Goal: Information Seeking & Learning: Understand process/instructions

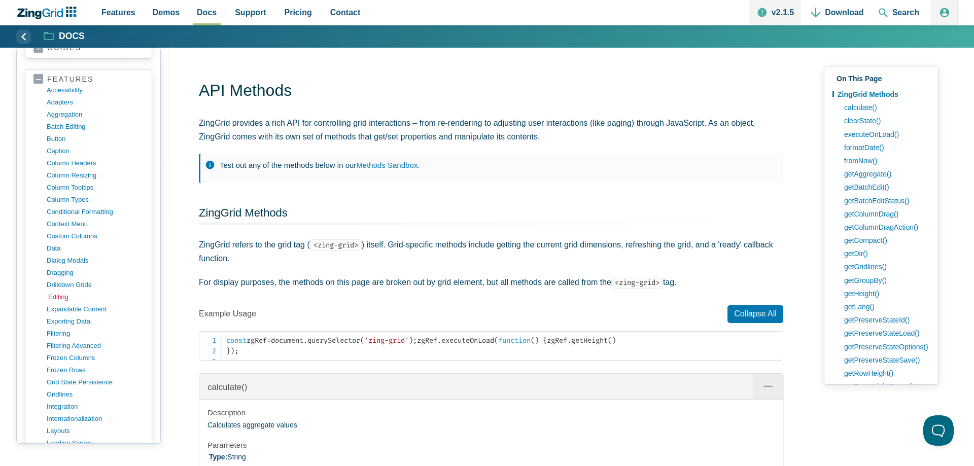
scroll to position [256, 0]
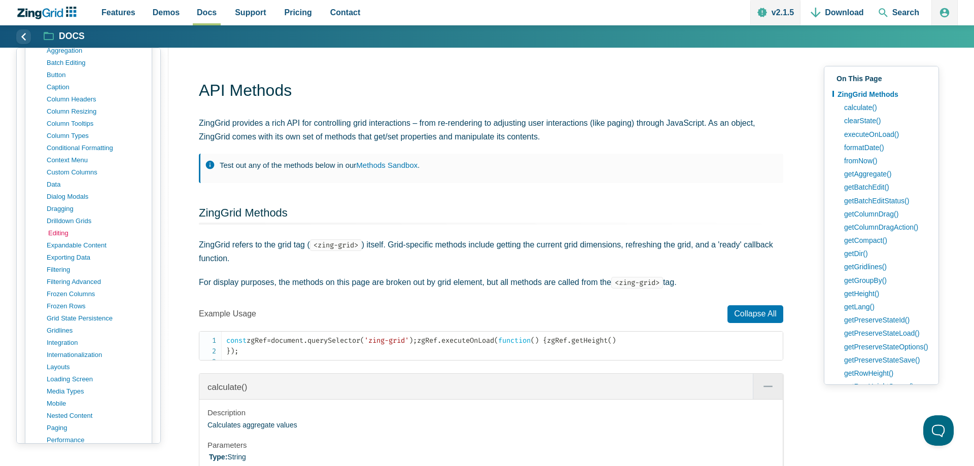
click at [68, 231] on link "editing" at bounding box center [96, 233] width 97 height 12
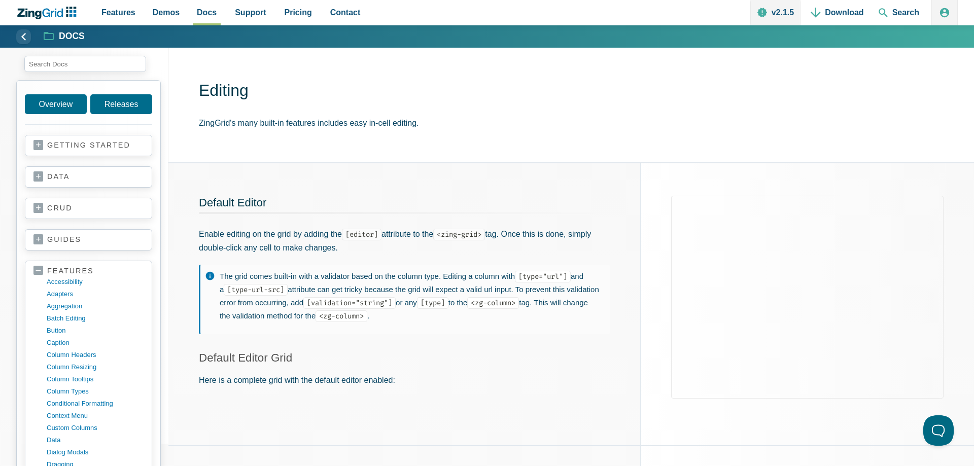
click at [517, 319] on p "The grid comes built-in with a validator based on the column type. Editing a co…" at bounding box center [410, 296] width 380 height 52
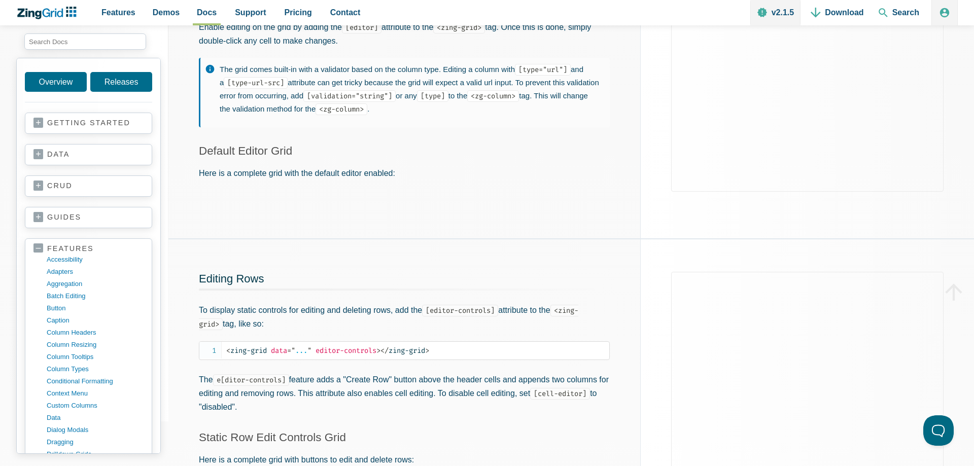
scroll to position [52, 0]
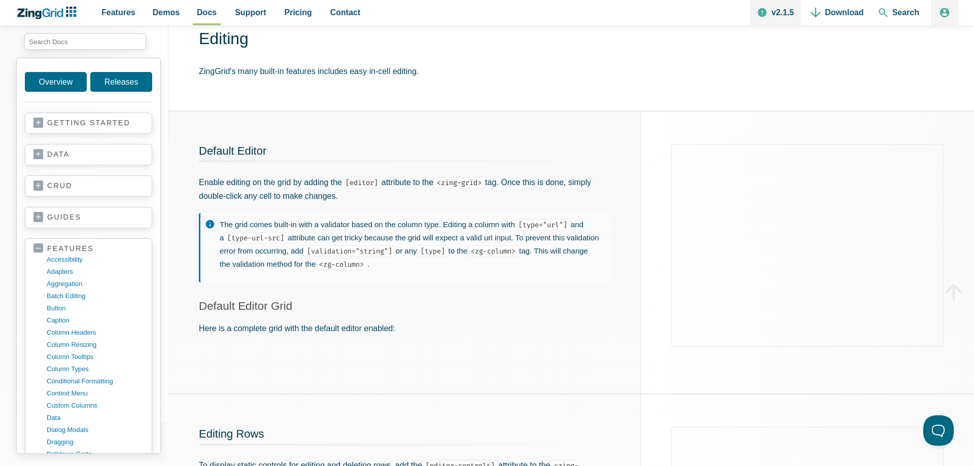
click at [252, 228] on p "The grid comes built-in with a validator based on the column type. Editing a co…" at bounding box center [410, 244] width 380 height 52
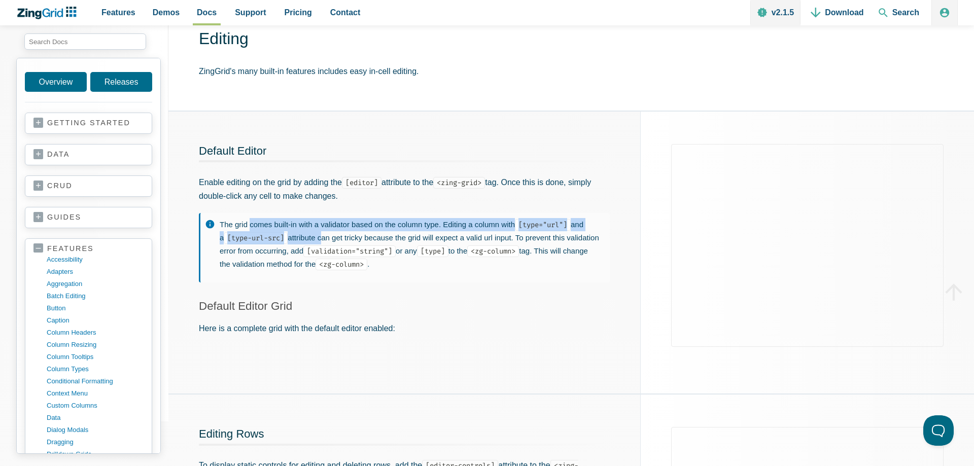
drag, startPoint x: 252, startPoint y: 228, endPoint x: 289, endPoint y: 242, distance: 39.7
click at [289, 242] on p "The grid comes built-in with a validator based on the column type. Editing a co…" at bounding box center [410, 244] width 380 height 52
click at [296, 239] on p "The grid comes built-in with a validator based on the column type. Editing a co…" at bounding box center [410, 244] width 380 height 52
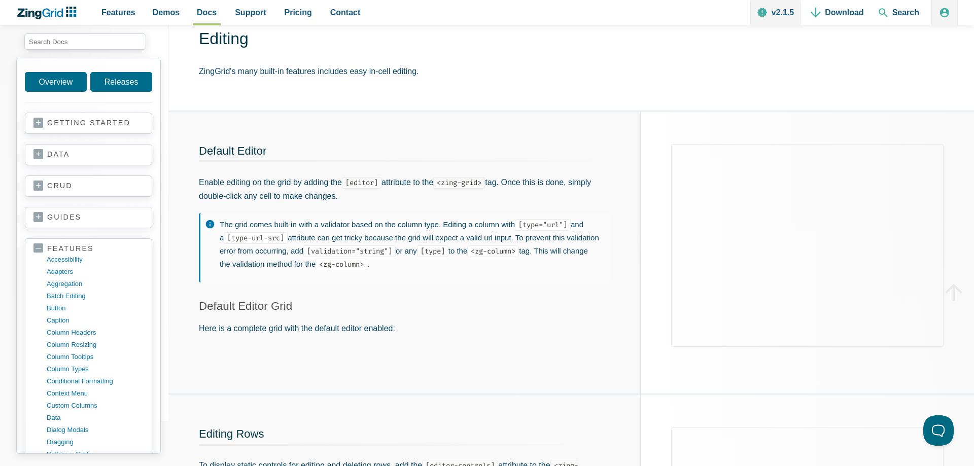
click at [307, 239] on p "The grid comes built-in with a validator based on the column type. Editing a co…" at bounding box center [410, 244] width 380 height 52
drag, startPoint x: 307, startPoint y: 239, endPoint x: 510, endPoint y: 236, distance: 202.9
click at [510, 236] on p "The grid comes built-in with a validator based on the column type. Editing a co…" at bounding box center [410, 244] width 380 height 52
click at [523, 237] on p "The grid comes built-in with a validator based on the column type. Editing a co…" at bounding box center [410, 244] width 380 height 52
drag, startPoint x: 523, startPoint y: 237, endPoint x: 340, endPoint y: 255, distance: 183.5
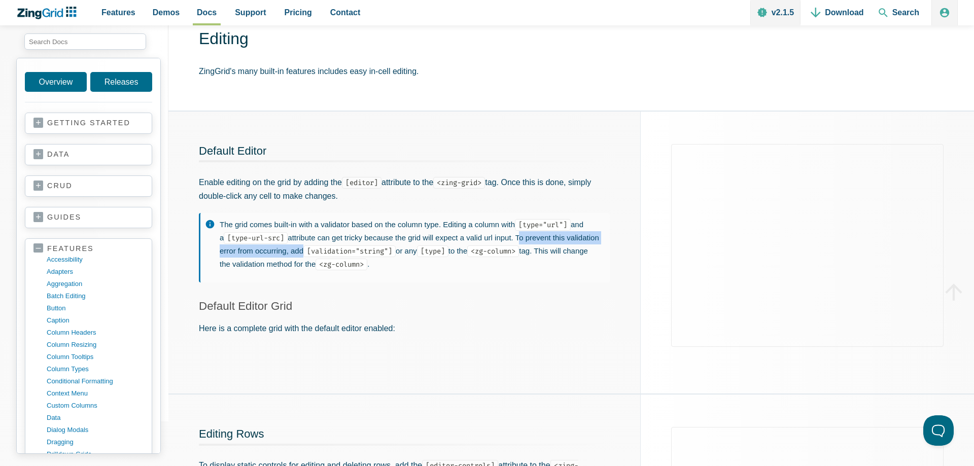
click at [340, 255] on p "The grid comes built-in with a validator based on the column type. Editing a co…" at bounding box center [410, 244] width 380 height 52
click at [396, 248] on code "[validation="string"]" at bounding box center [349, 252] width 92 height 12
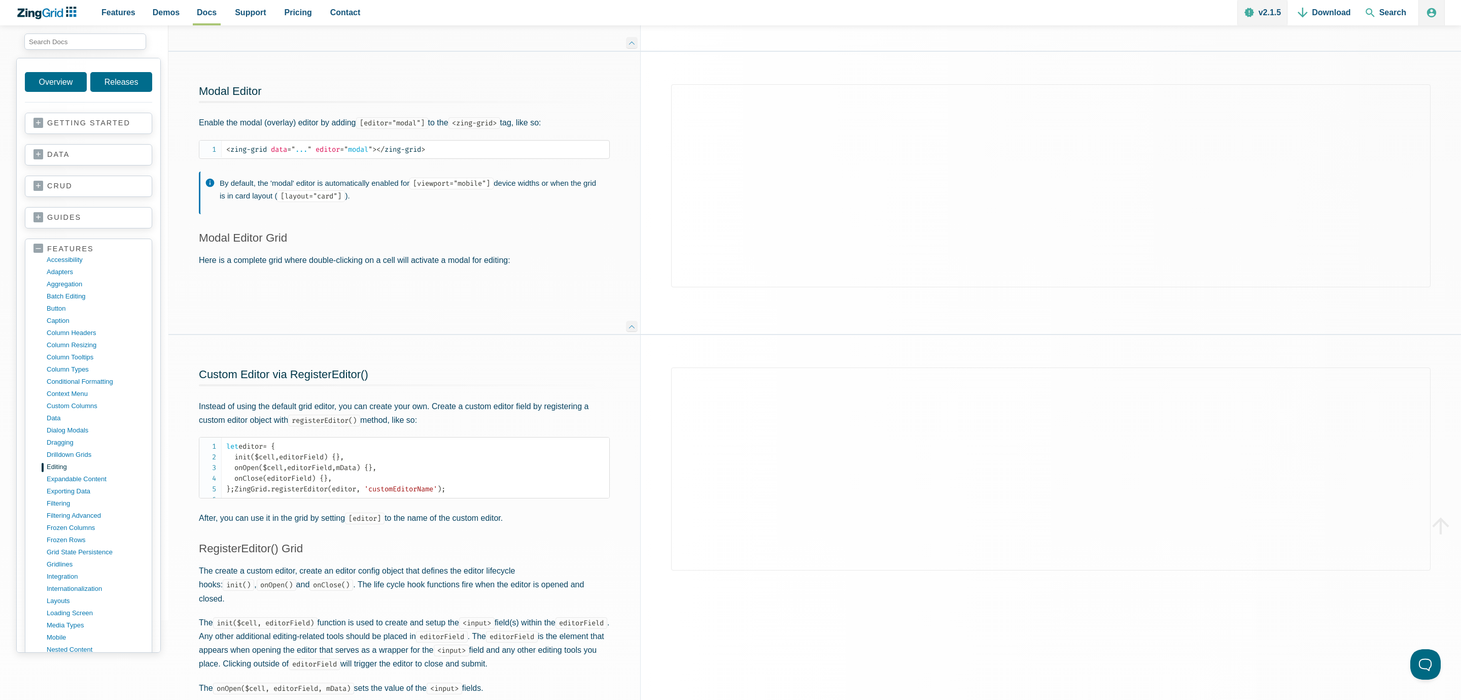
scroll to position [747, 0]
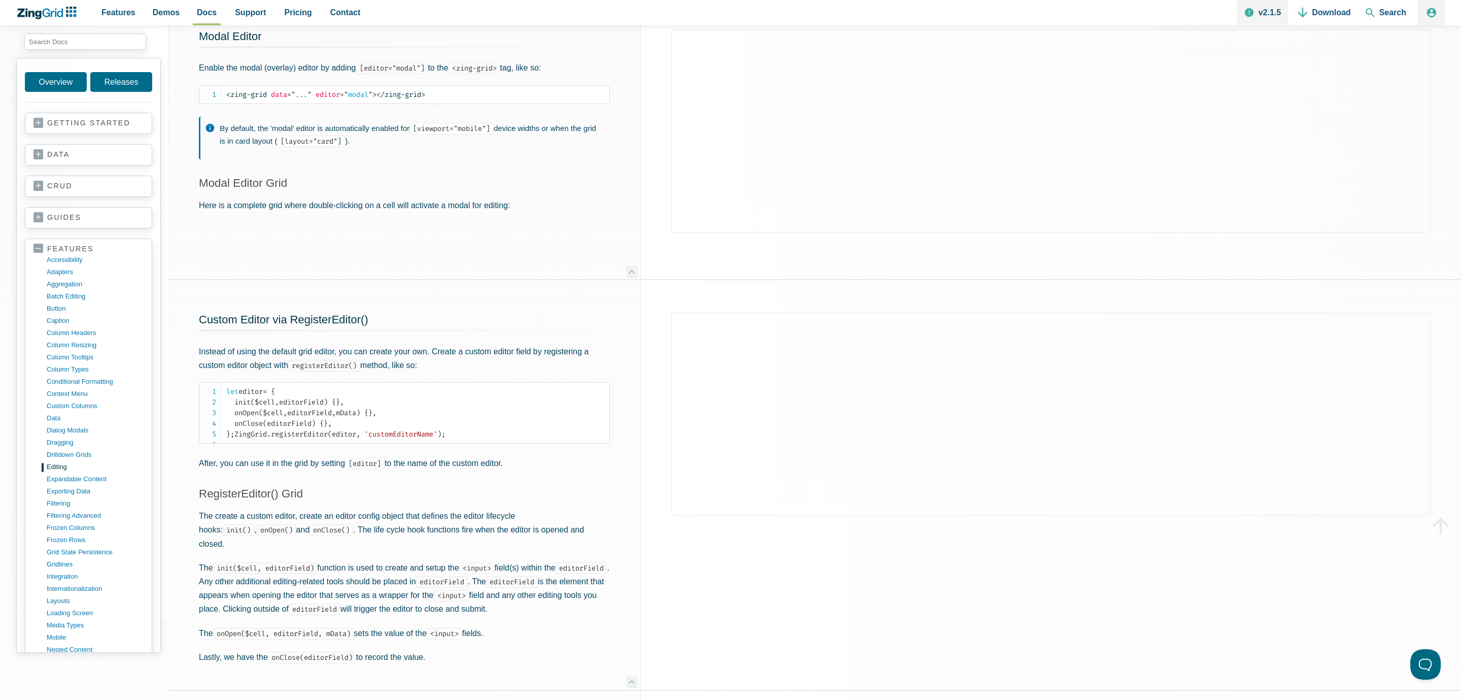
click at [205, 350] on p "Instead of using the default grid editor, you can create your own. Create a cus…" at bounding box center [404, 357] width 411 height 27
drag, startPoint x: 205, startPoint y: 350, endPoint x: 559, endPoint y: 353, distance: 353.1
click at [559, 353] on p "Instead of using the default grid editor, you can create your own. Create a cus…" at bounding box center [404, 357] width 411 height 27
click at [482, 367] on p "Instead of using the default grid editor, you can create your own. Create a cus…" at bounding box center [404, 357] width 411 height 27
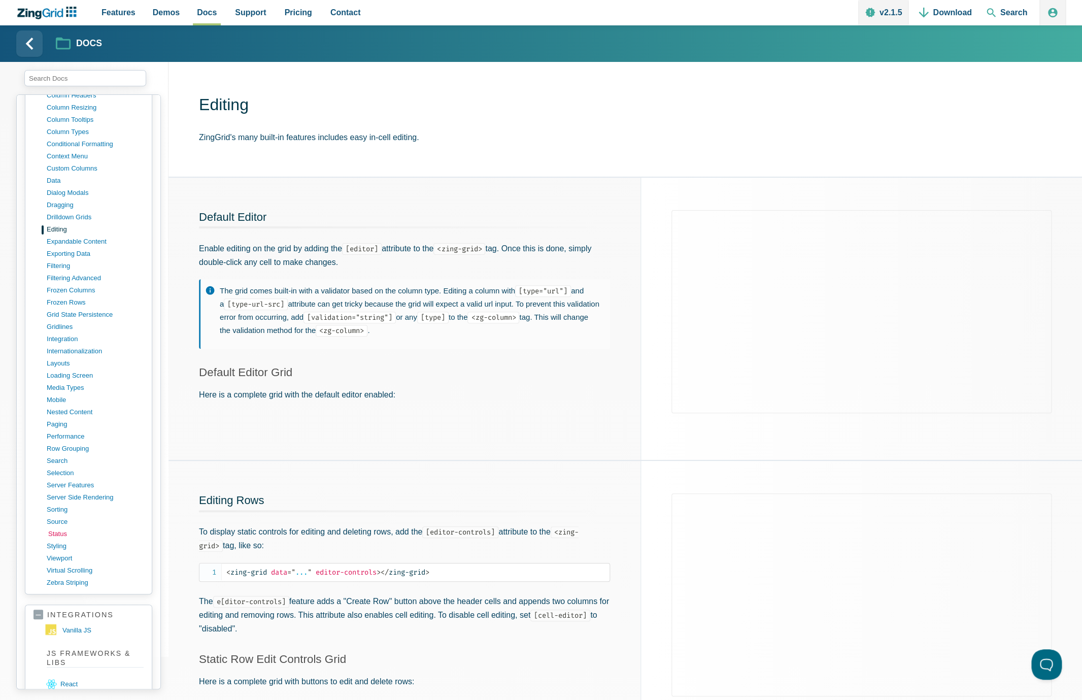
scroll to position [411, 0]
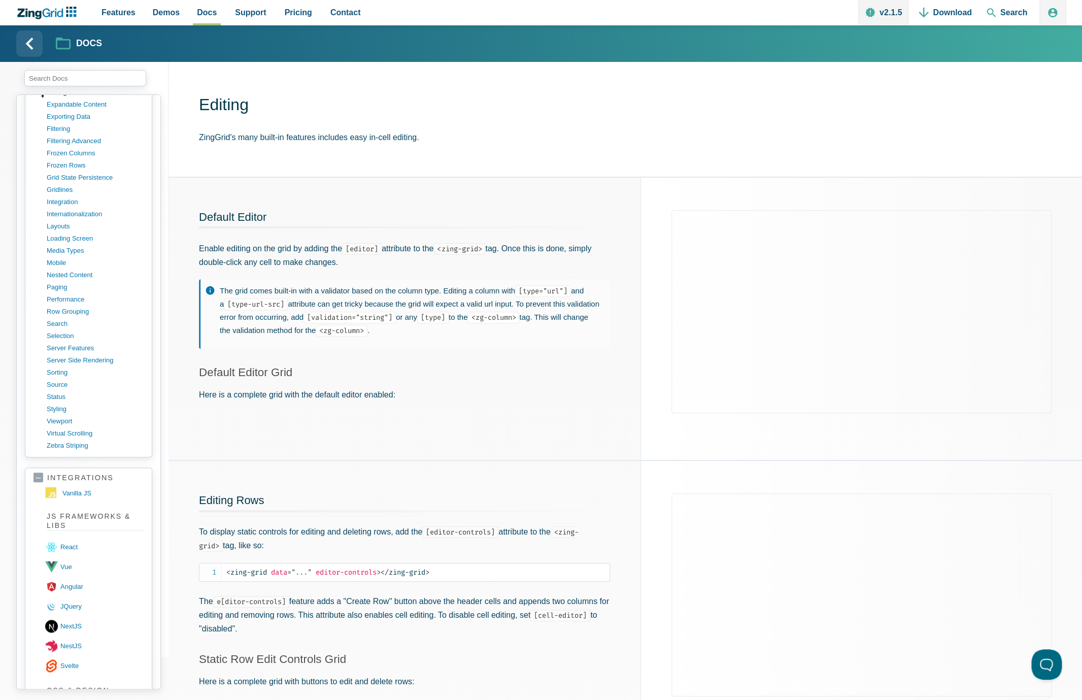
click at [43, 466] on link "integrations" at bounding box center [88, 478] width 110 height 10
click at [41, 466] on link "api" at bounding box center [88, 509] width 110 height 10
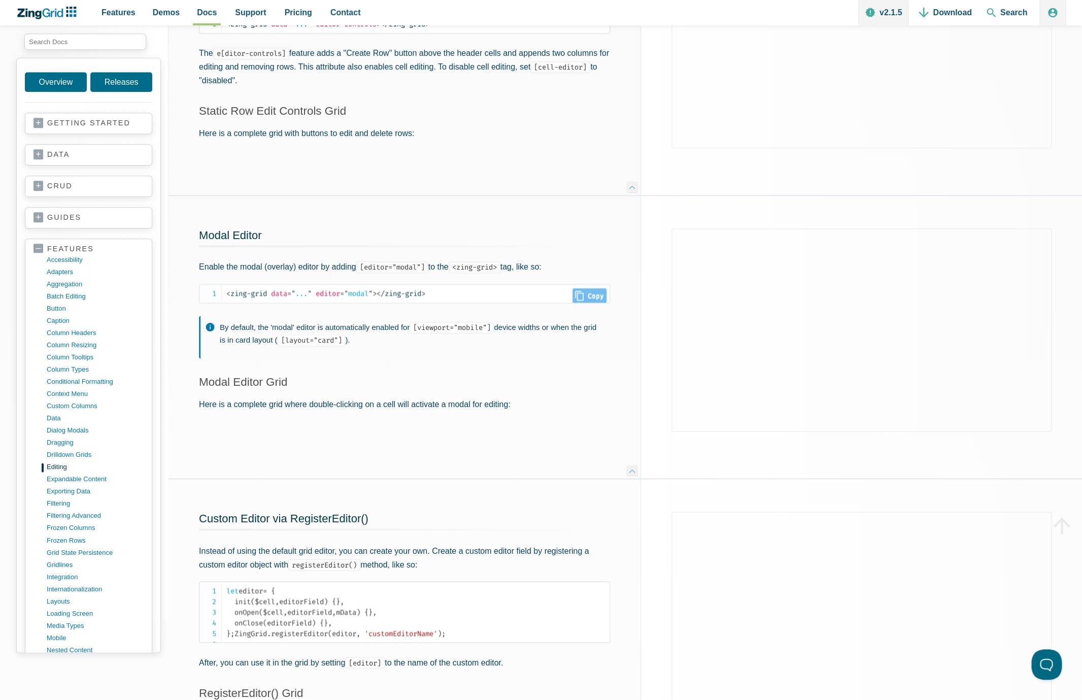
scroll to position [603, 0]
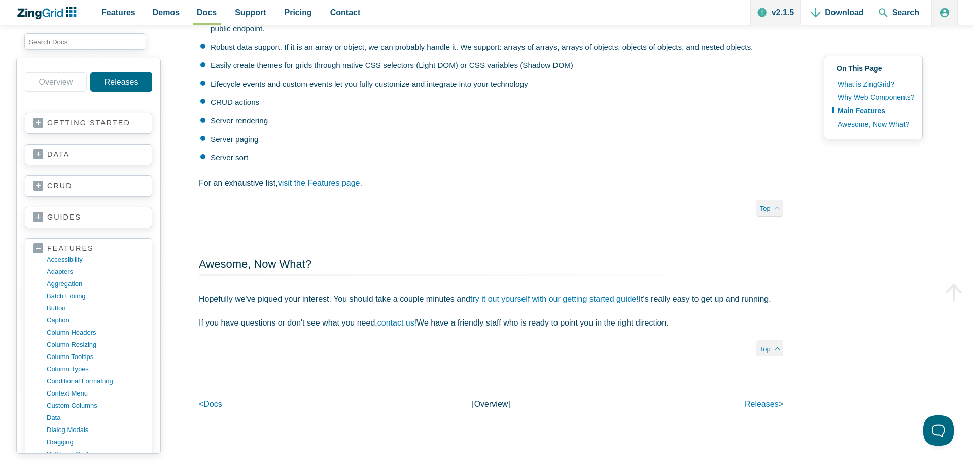
click at [221, 107] on li "CRUD actions" at bounding box center [491, 102] width 583 height 12
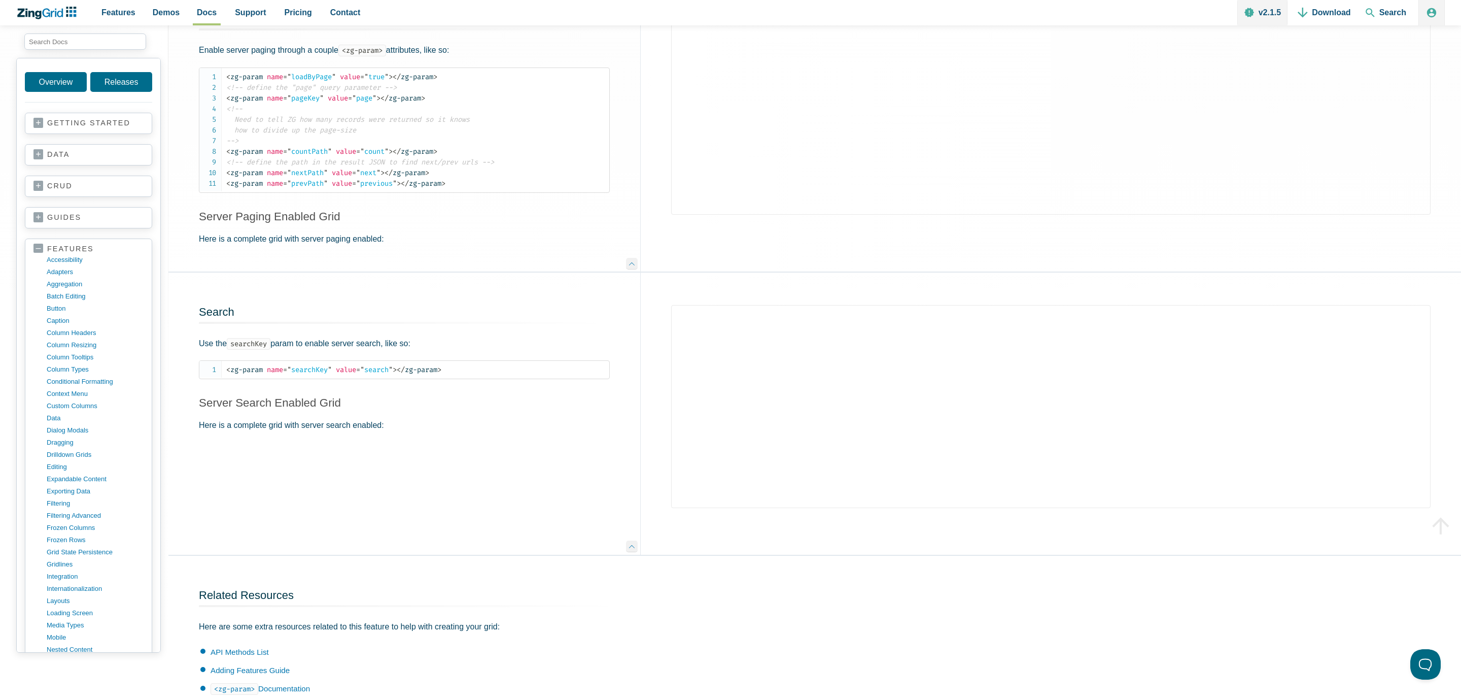
scroll to position [1041, 0]
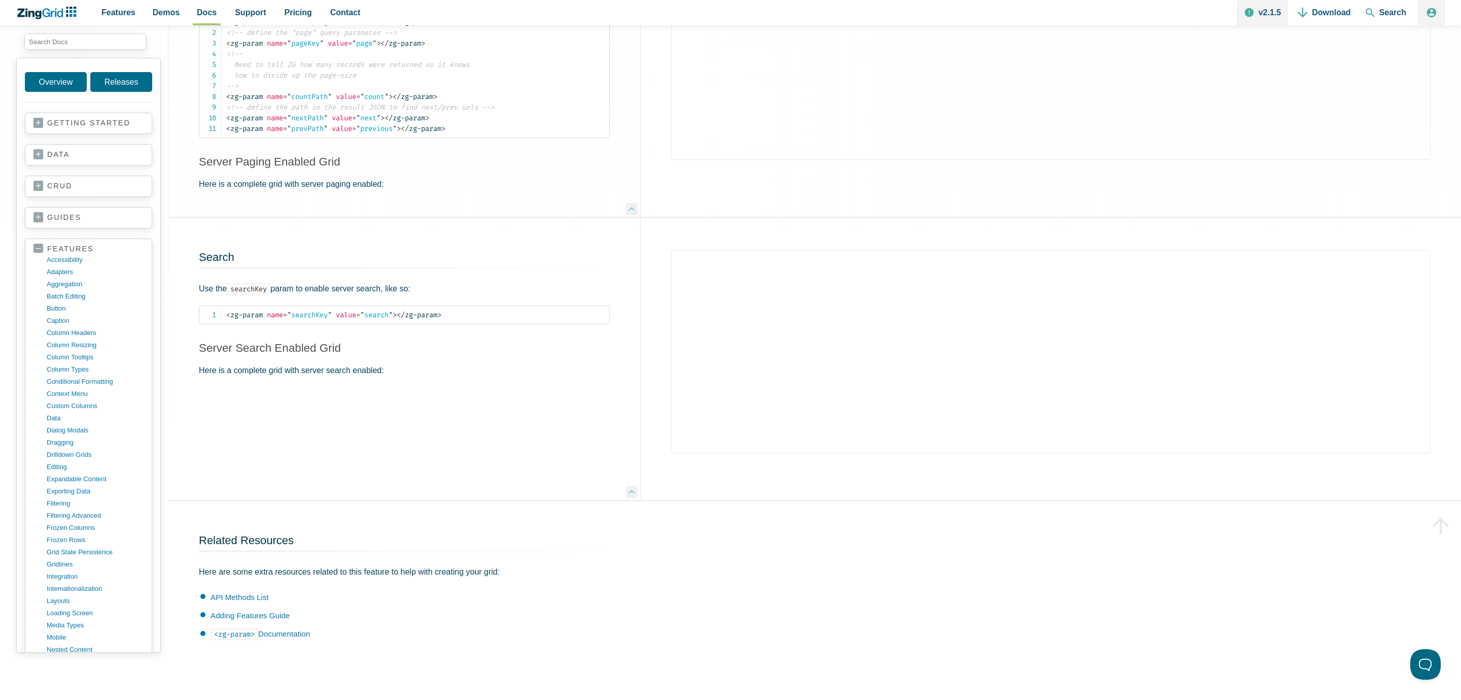
click at [41, 252] on link "features" at bounding box center [88, 249] width 110 height 10
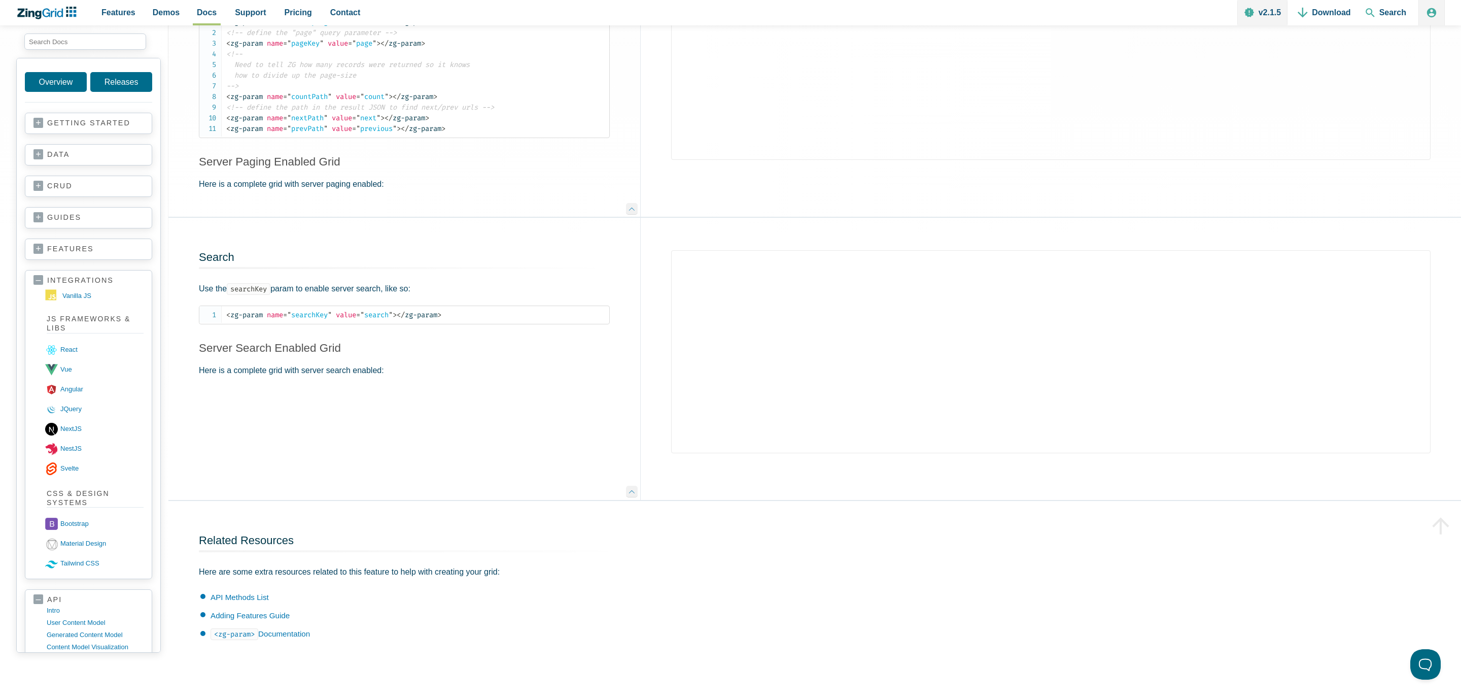
click at [39, 280] on link "integrations" at bounding box center [88, 280] width 110 height 10
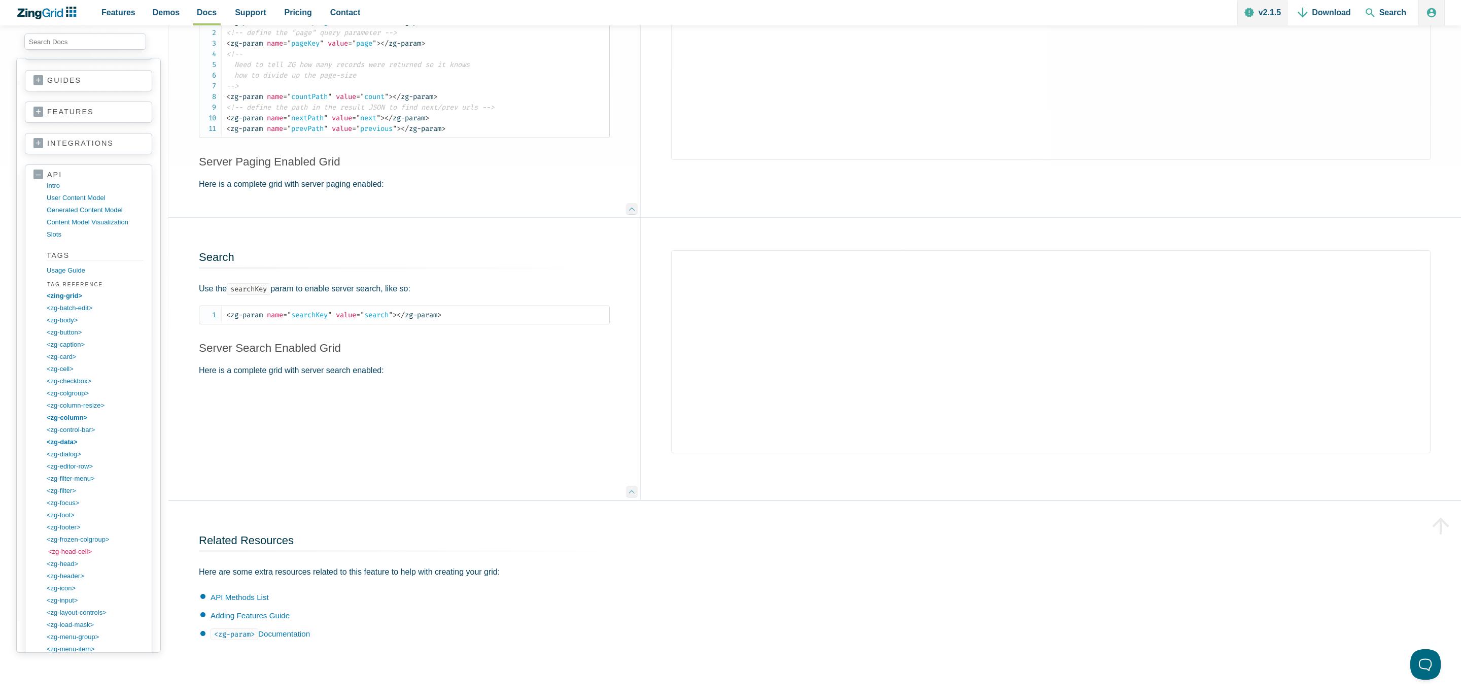
scroll to position [205, 0]
click at [75, 392] on link "<zg-editor-row>" at bounding box center [96, 398] width 97 height 12
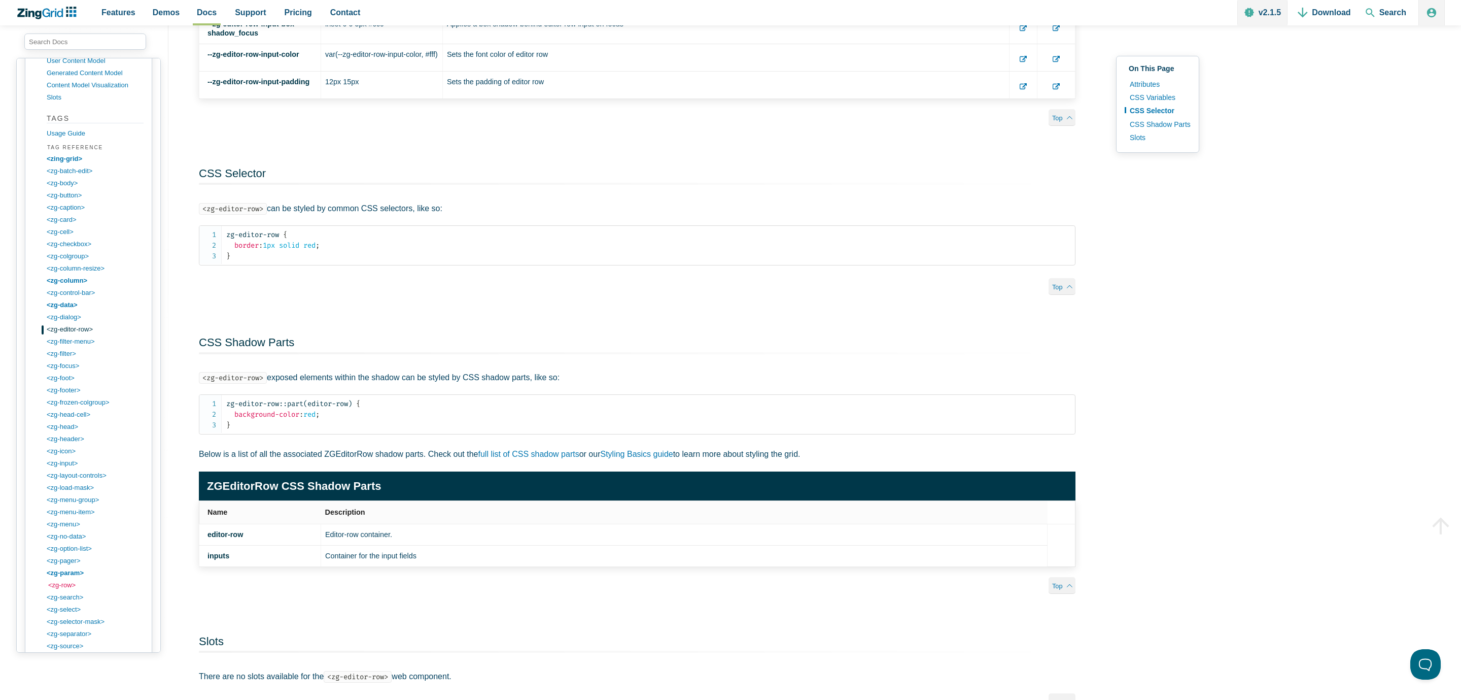
scroll to position [342, 0]
click at [64, 510] on link "<zg-row>" at bounding box center [96, 516] width 97 height 12
